Goal: Task Accomplishment & Management: Manage account settings

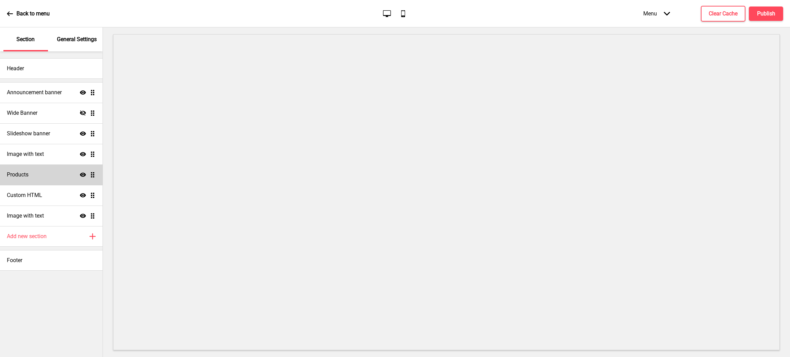
click at [59, 175] on div "Products Show Drag" at bounding box center [51, 175] width 102 height 21
select select "list"
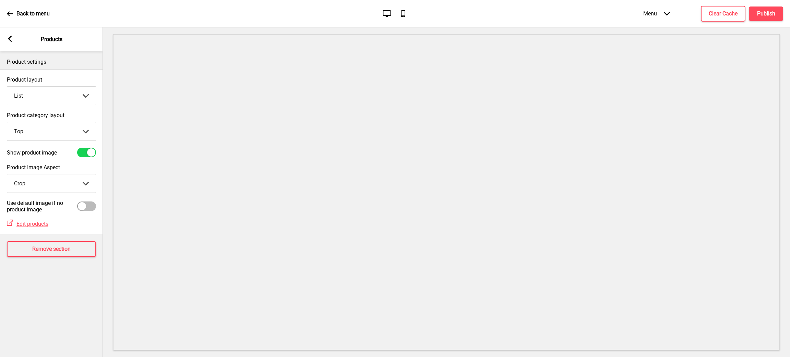
click at [81, 94] on select "Grid List" at bounding box center [51, 96] width 88 height 18
click at [76, 129] on select "Top Side" at bounding box center [51, 131] width 88 height 18
click at [7, 122] on select "Top Side" at bounding box center [51, 131] width 88 height 18
click at [59, 131] on select "Top Side" at bounding box center [51, 131] width 88 height 18
click at [7, 122] on select "Top Side" at bounding box center [51, 131] width 88 height 18
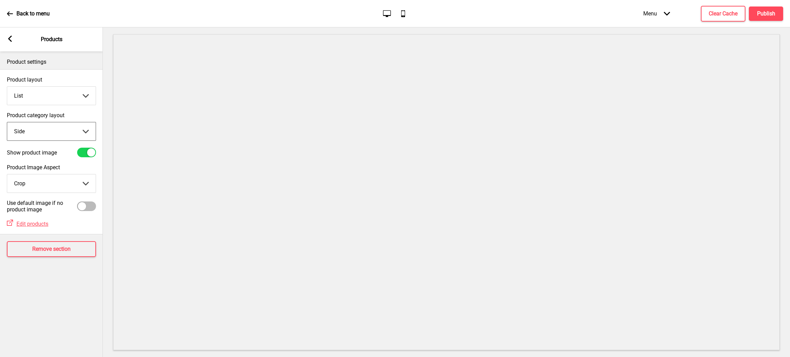
click at [52, 132] on select "Top Side" at bounding box center [51, 131] width 88 height 18
select select "top"
click at [7, 122] on select "Top Side" at bounding box center [51, 131] width 88 height 18
click at [65, 193] on div "Product Image Aspect Crop Crop Natural Arrow down" at bounding box center [51, 179] width 103 height 36
click at [65, 188] on select "Crop Natural" at bounding box center [51, 183] width 88 height 18
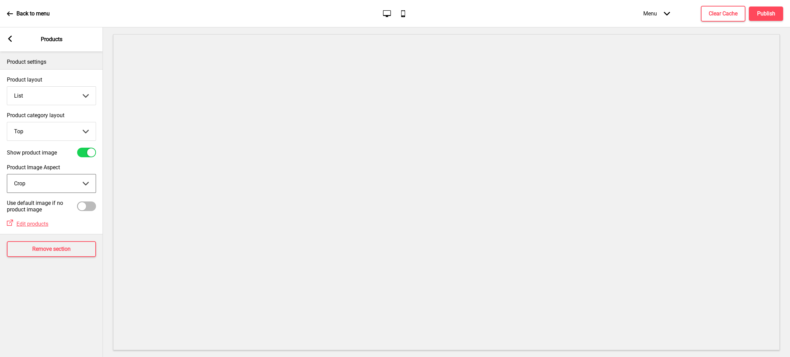
click at [7, 174] on select "Crop Natural" at bounding box center [51, 183] width 88 height 18
click at [66, 181] on select "Crop Natural" at bounding box center [51, 183] width 88 height 18
select select "cover"
click at [7, 174] on select "Crop Natural" at bounding box center [51, 183] width 88 height 18
click at [61, 92] on select "Grid List" at bounding box center [51, 96] width 88 height 18
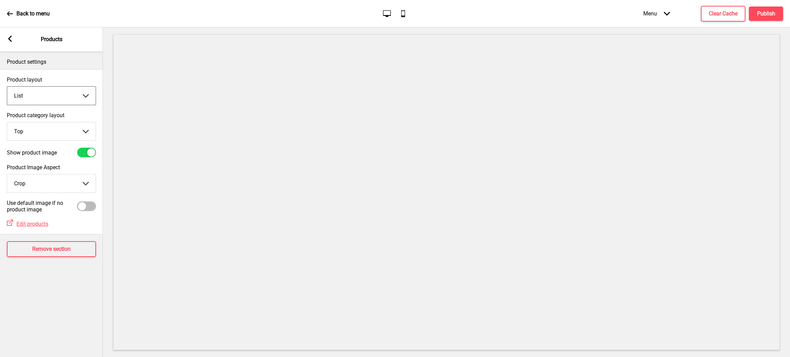
click at [7, 87] on select "Grid List" at bounding box center [51, 96] width 88 height 18
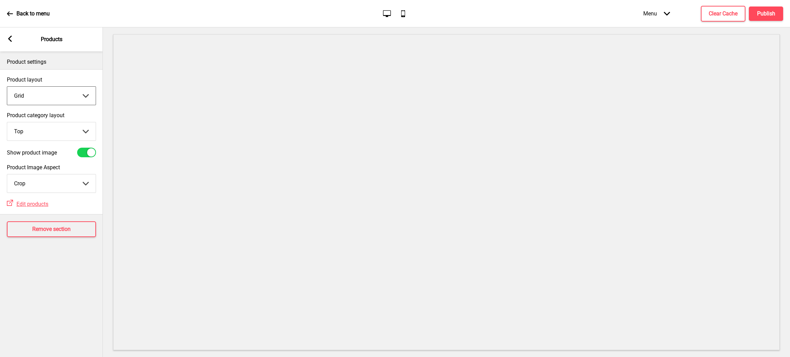
click at [50, 94] on select "Grid List" at bounding box center [51, 96] width 88 height 18
select select "list"
click at [7, 87] on select "Grid List" at bounding box center [51, 96] width 88 height 18
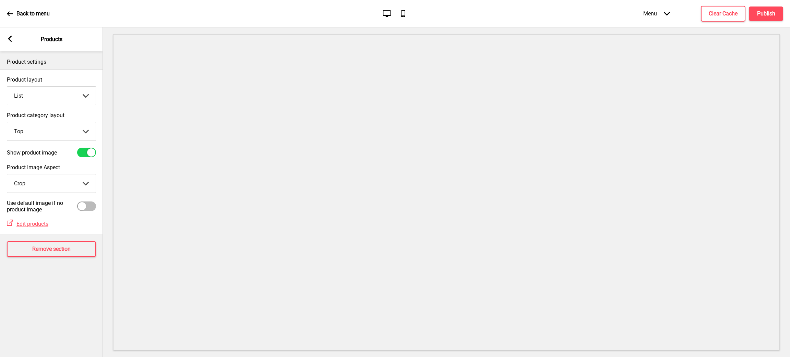
click at [12, 39] on rect at bounding box center [10, 39] width 6 height 6
